Goal: Task Accomplishment & Management: Use online tool/utility

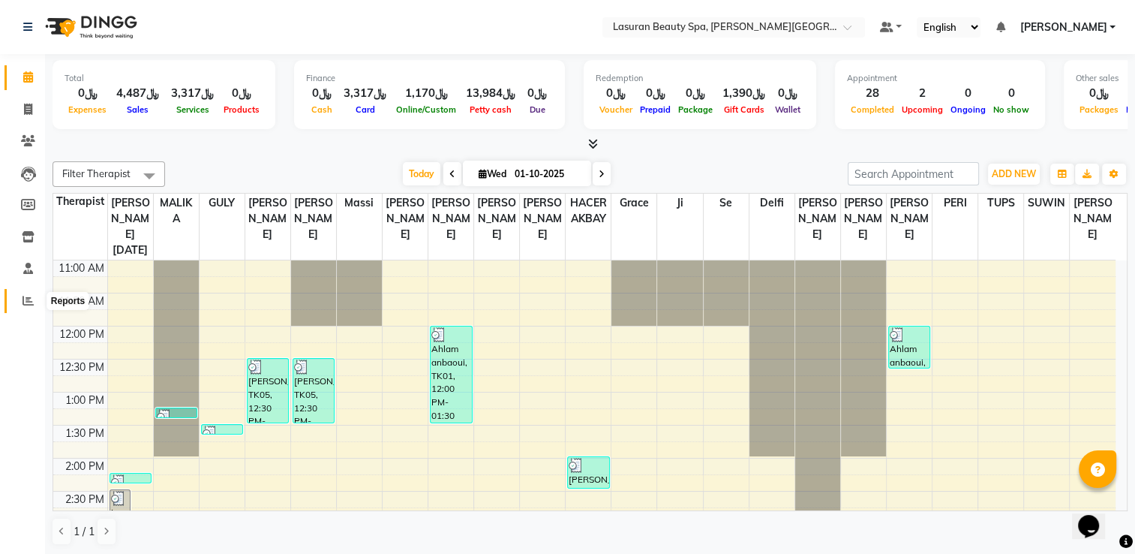
click at [32, 306] on icon at bounding box center [28, 300] width 11 height 11
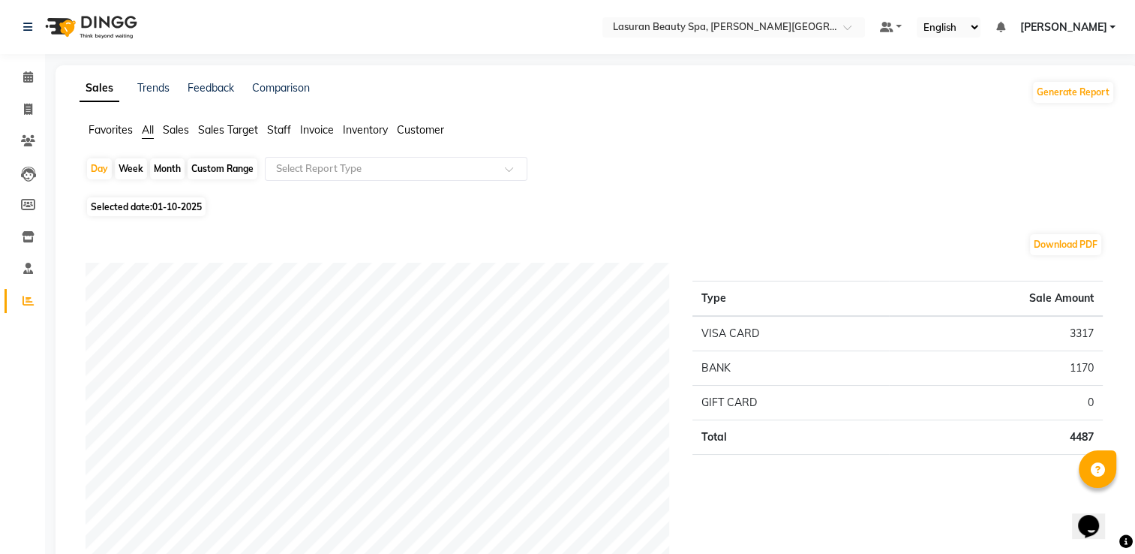
click at [276, 133] on span "Staff" at bounding box center [279, 130] width 24 height 14
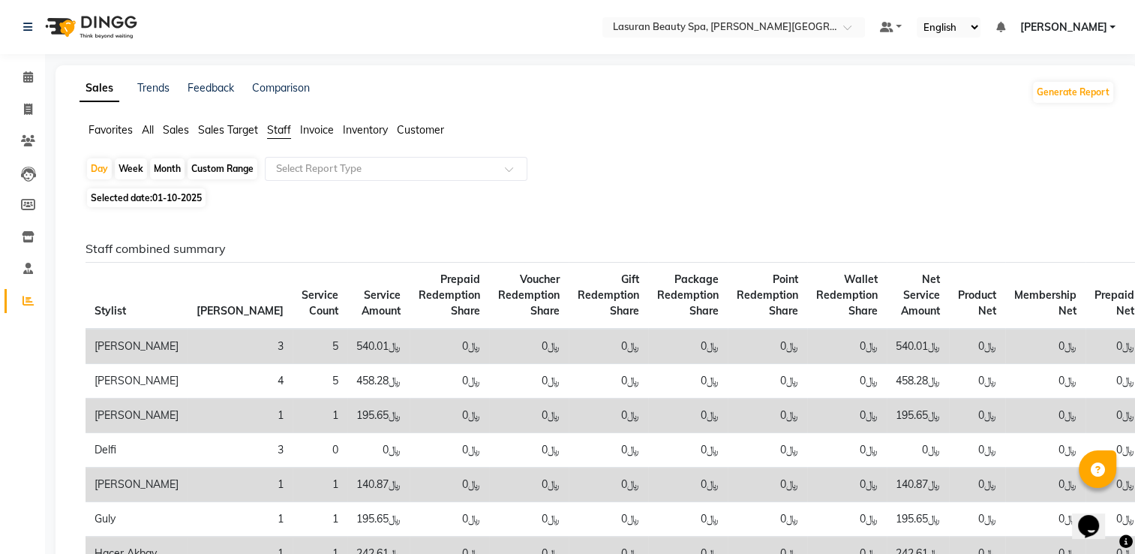
click at [204, 173] on div "Custom Range" at bounding box center [223, 168] width 70 height 21
select select "10"
select select "2025"
click at [230, 170] on div "Custom Range" at bounding box center [223, 168] width 70 height 21
select select "10"
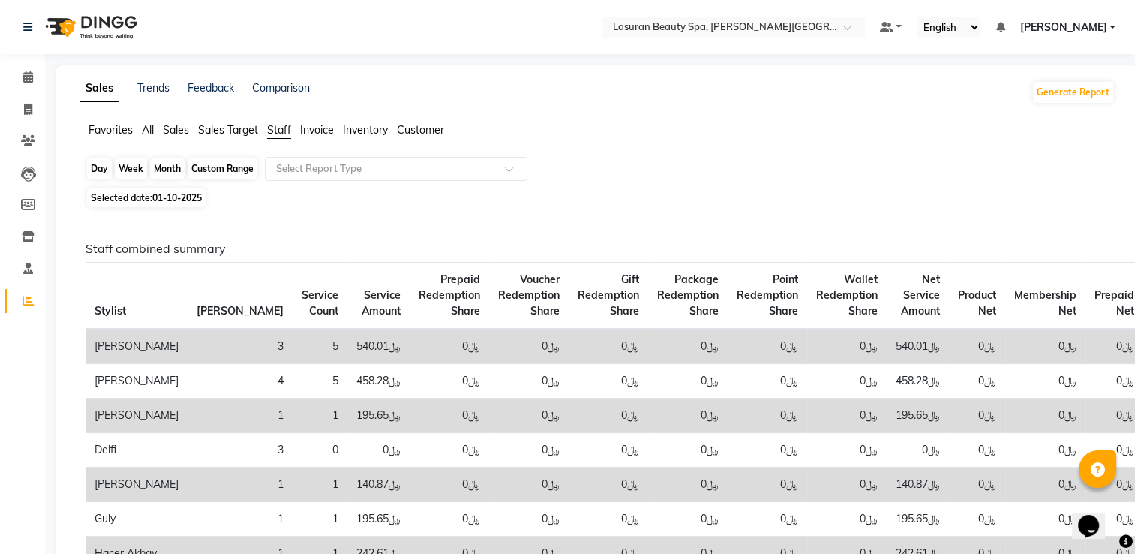
select select "2025"
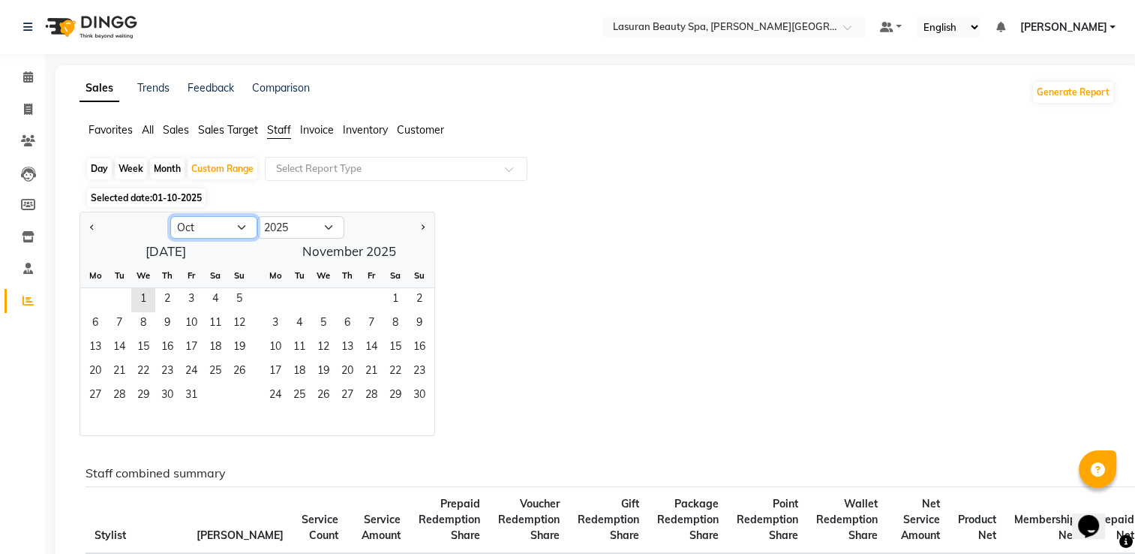
click at [244, 229] on select "Jan Feb Mar Apr May Jun [DATE] Aug Sep Oct Nov Dec" at bounding box center [213, 227] width 87 height 23
click at [170, 216] on select "Jan Feb Mar Apr May Jun [DATE] Aug Sep Oct Nov Dec" at bounding box center [213, 227] width 87 height 23
click at [218, 297] on span "1" at bounding box center [215, 300] width 24 height 24
click at [419, 229] on button "Next month" at bounding box center [422, 227] width 12 height 24
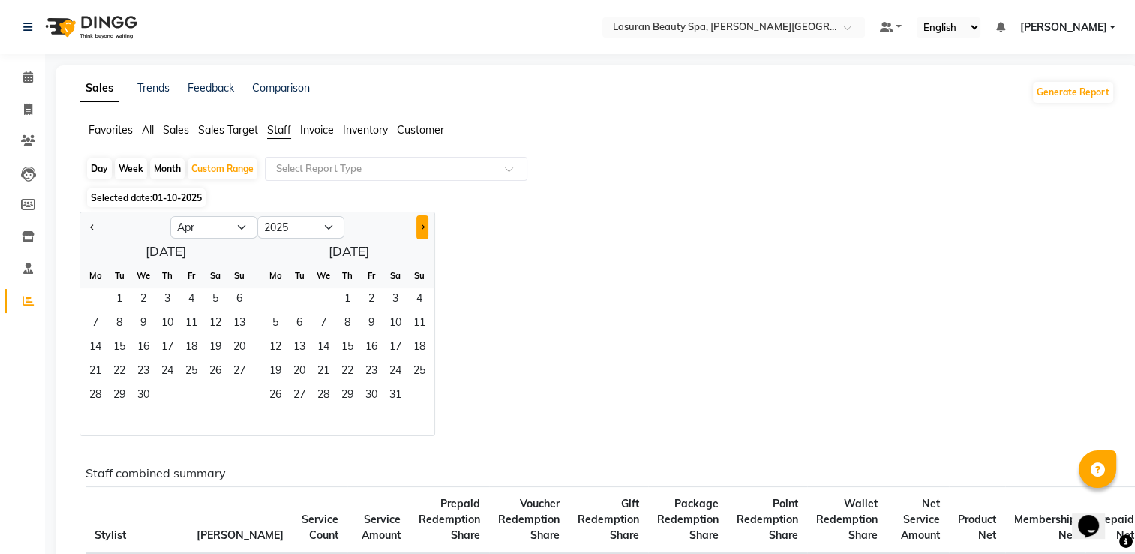
click at [419, 229] on button "Next month" at bounding box center [422, 227] width 12 height 24
click at [426, 230] on button "Next month" at bounding box center [422, 227] width 12 height 24
select select "8"
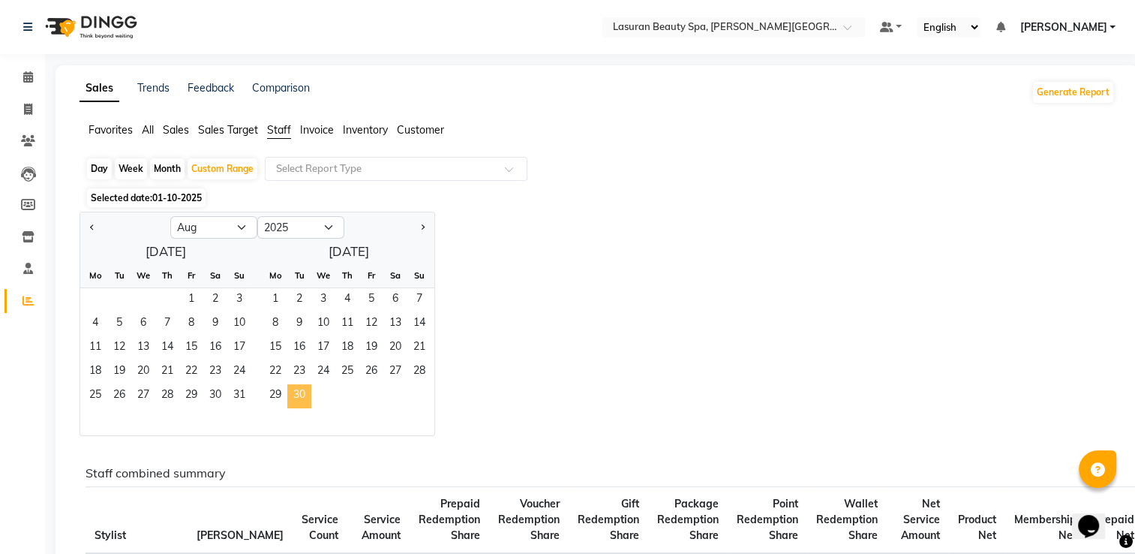
click at [295, 399] on span "30" at bounding box center [299, 396] width 24 height 24
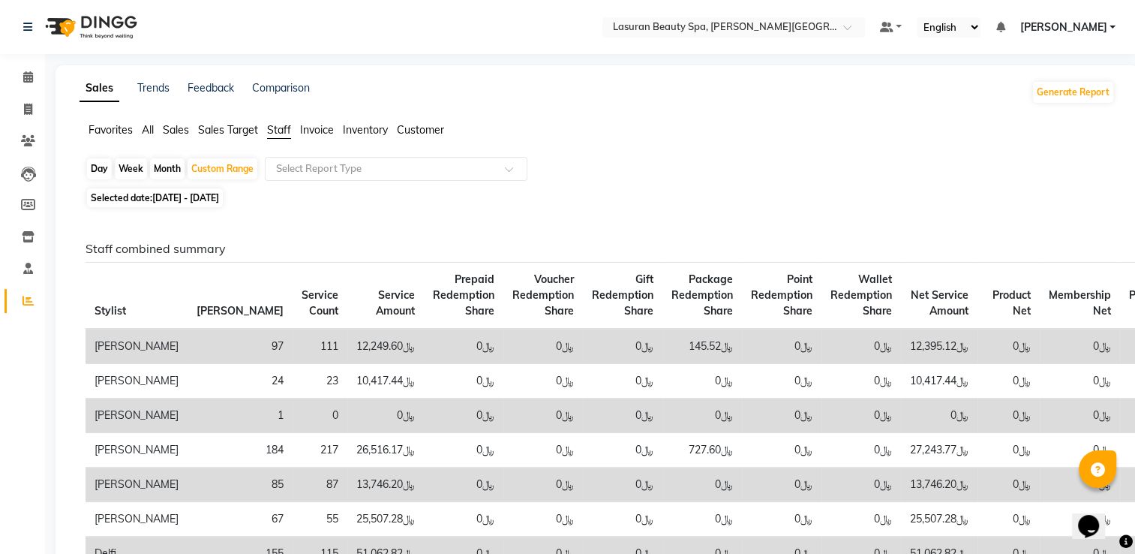
click at [652, 197] on div "Selected date: [DATE] - [DATE]" at bounding box center [600, 198] width 1029 height 16
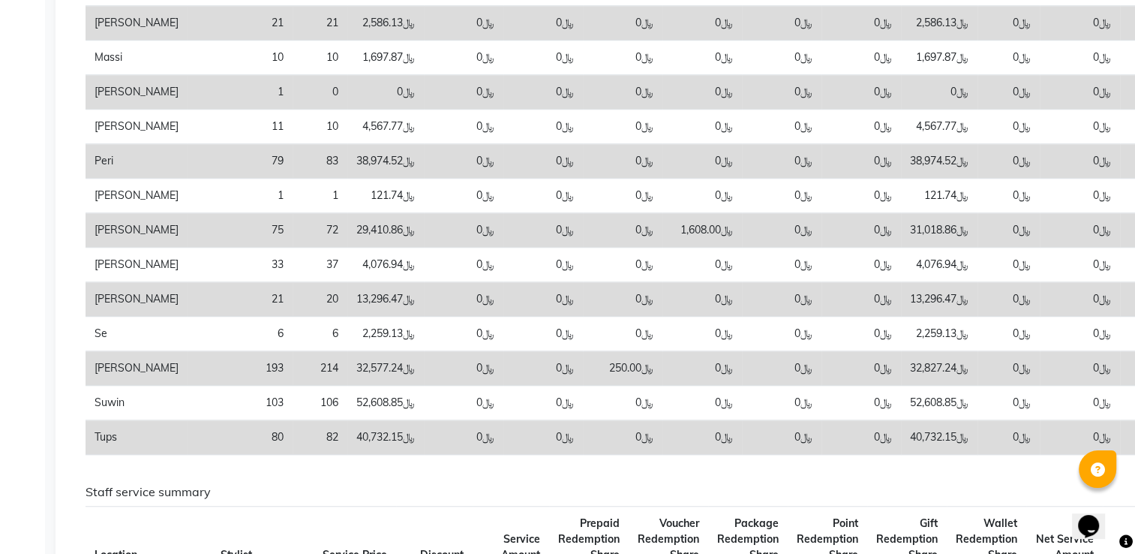
scroll to position [990, 0]
